Goal: Entertainment & Leisure: Consume media (video, audio)

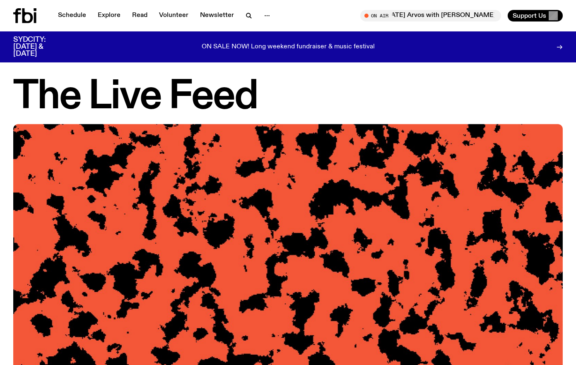
click at [225, 155] on img at bounding box center [287, 278] width 549 height 309
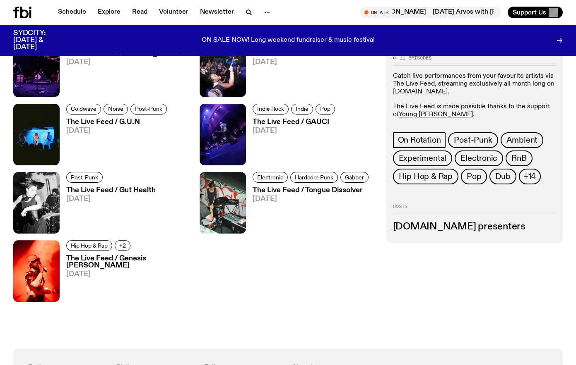
scroll to position [573, 0]
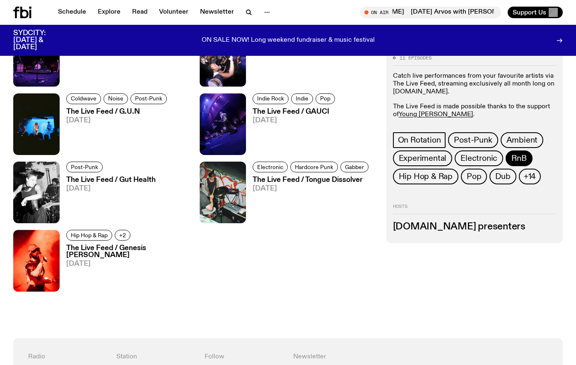
click at [523, 160] on span "RnB" at bounding box center [518, 158] width 15 height 9
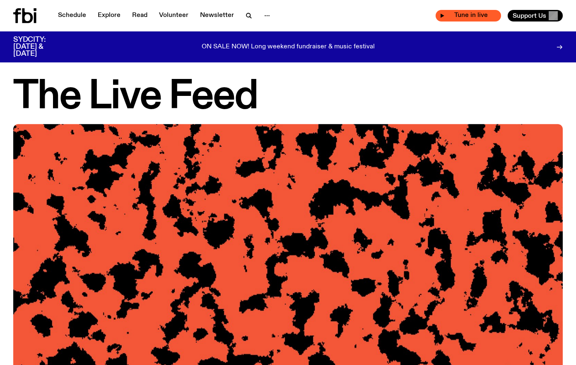
click at [463, 14] on span "Tune in live" at bounding box center [470, 15] width 52 height 6
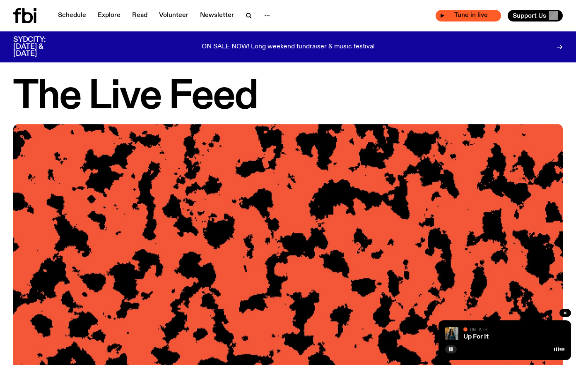
click at [467, 14] on span "Tune in live" at bounding box center [470, 15] width 52 height 6
click at [439, 19] on div "Tune in live" at bounding box center [467, 16] width 65 height 12
click at [562, 310] on button "button" at bounding box center [565, 313] width 12 height 8
